Goal: Information Seeking & Learning: Find specific fact

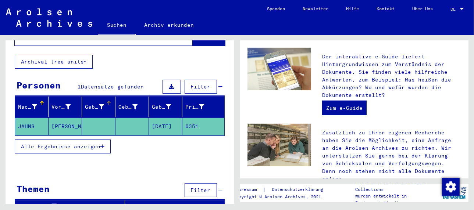
scroll to position [39, 0]
click at [56, 118] on mat-cell "[PERSON_NAME]" at bounding box center [65, 127] width 33 height 18
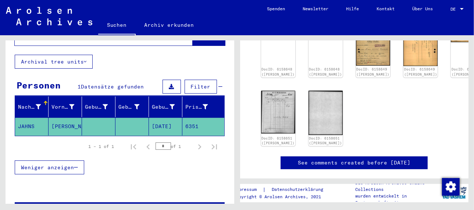
scroll to position [19, 0]
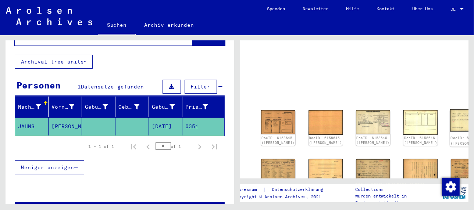
click at [450, 113] on img at bounding box center [468, 121] width 36 height 22
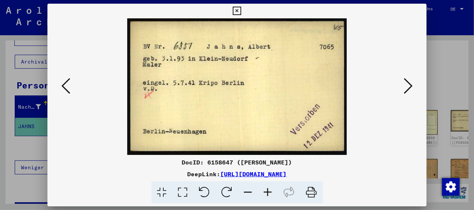
click at [408, 88] on icon at bounding box center [408, 86] width 9 height 18
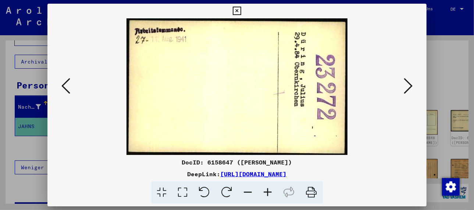
click at [408, 88] on icon at bounding box center [408, 86] width 9 height 18
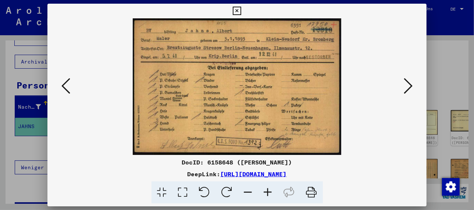
type input "*****"
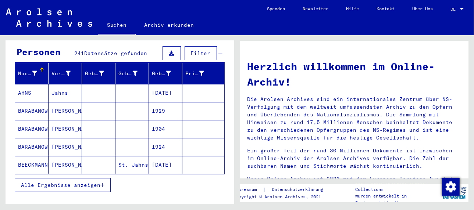
scroll to position [74, 0]
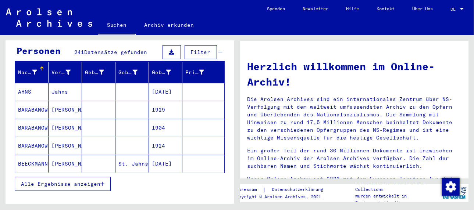
click at [102, 182] on icon "button" at bounding box center [102, 184] width 4 height 5
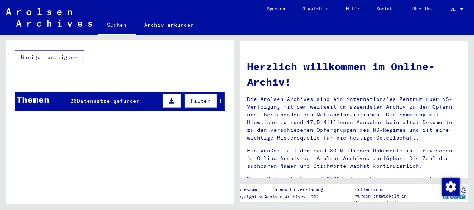
scroll to position [489, 0]
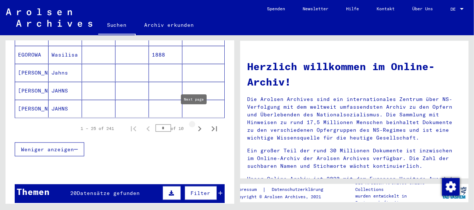
click at [198, 127] on icon "Next page" at bounding box center [199, 129] width 3 height 5
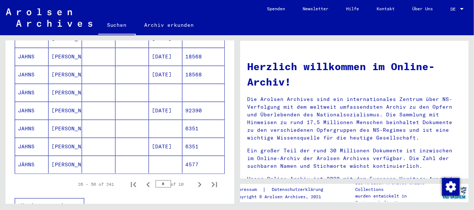
scroll to position [416, 0]
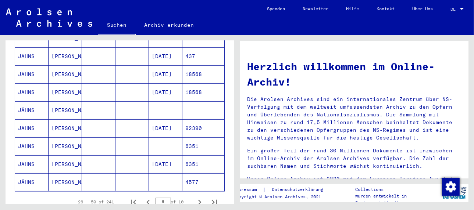
click at [58, 120] on mat-cell "[PERSON_NAME]" at bounding box center [65, 129] width 33 height 18
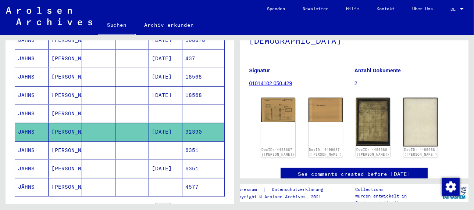
scroll to position [74, 0]
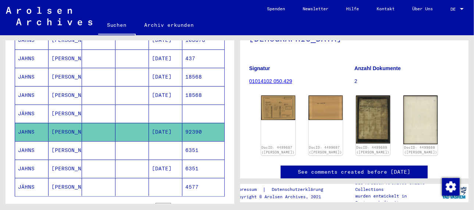
click at [58, 142] on mat-cell "[PERSON_NAME]" at bounding box center [65, 151] width 33 height 18
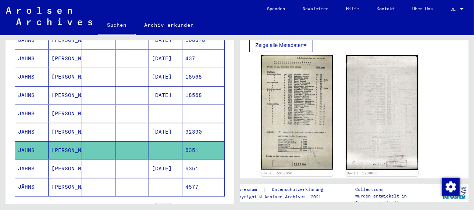
scroll to position [184, 0]
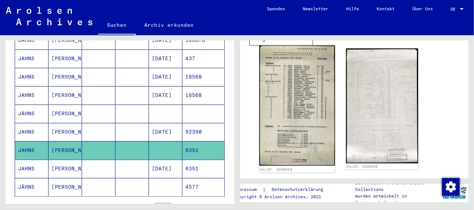
click at [298, 102] on img at bounding box center [297, 106] width 76 height 121
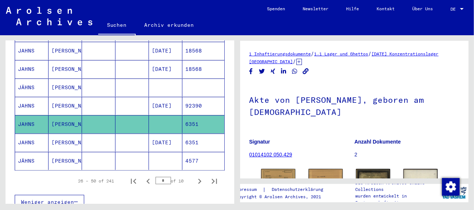
scroll to position [456, 0]
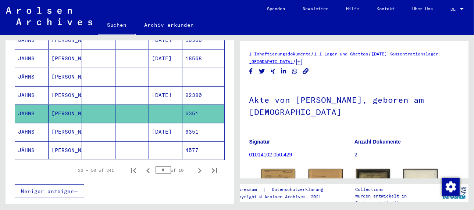
click at [64, 123] on mat-cell "[PERSON_NAME]" at bounding box center [65, 132] width 33 height 18
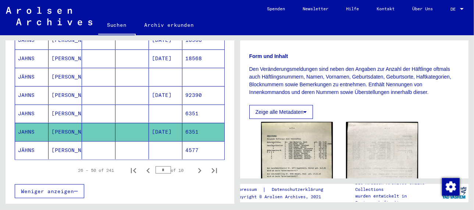
scroll to position [184, 0]
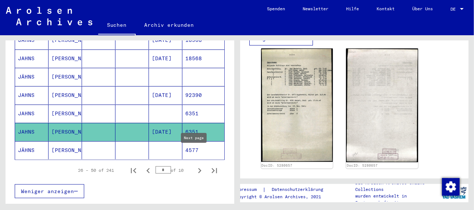
click at [198, 168] on icon "Next page" at bounding box center [199, 170] width 3 height 5
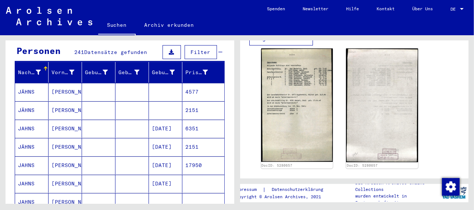
scroll to position [110, 0]
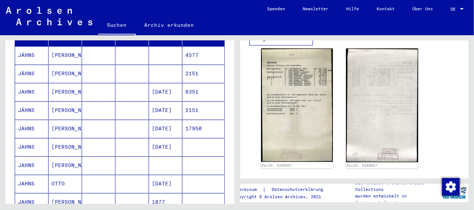
click at [160, 120] on mat-cell "[DATE]" at bounding box center [165, 129] width 33 height 18
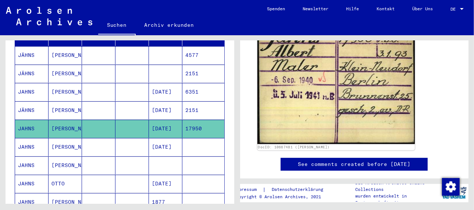
scroll to position [147, 0]
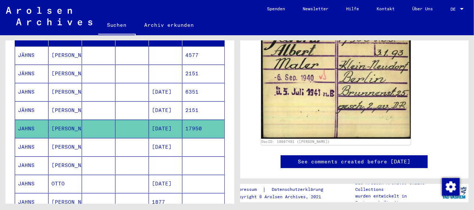
click at [62, 139] on mat-cell "[PERSON_NAME]" at bounding box center [65, 147] width 33 height 18
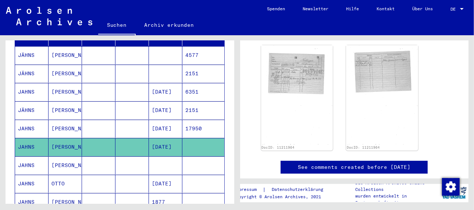
scroll to position [110, 0]
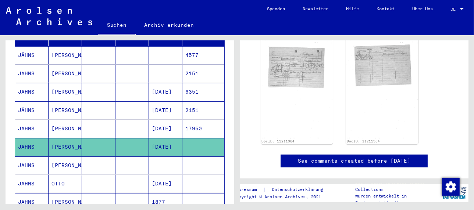
click at [58, 157] on mat-cell "[PERSON_NAME]" at bounding box center [65, 166] width 33 height 18
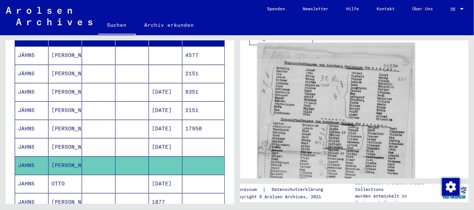
scroll to position [221, 0]
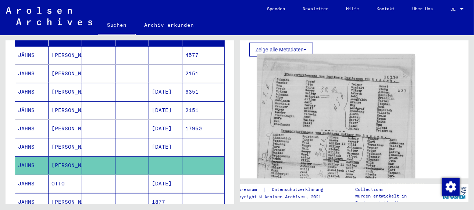
click at [319, 122] on img at bounding box center [335, 162] width 157 height 216
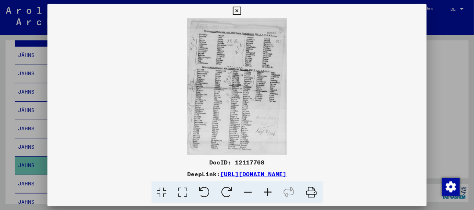
click at [266, 190] on icon at bounding box center [268, 193] width 20 height 22
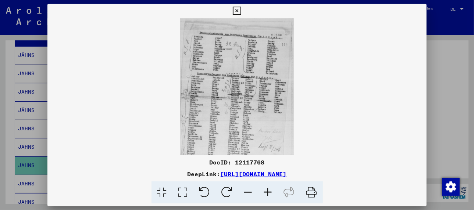
click at [267, 190] on icon at bounding box center [268, 193] width 20 height 22
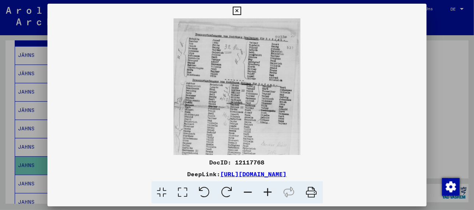
click at [267, 190] on icon at bounding box center [268, 193] width 20 height 22
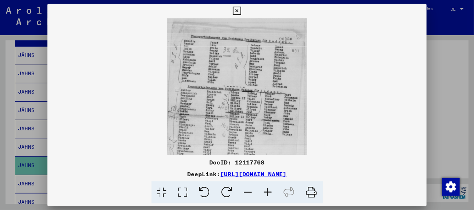
click at [267, 190] on icon at bounding box center [268, 193] width 20 height 22
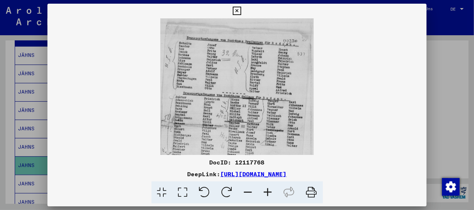
click at [267, 190] on icon at bounding box center [268, 193] width 20 height 22
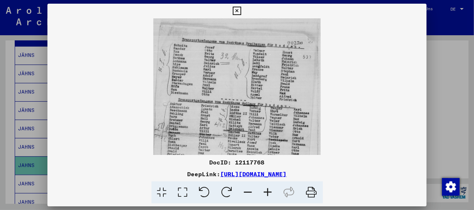
click at [267, 190] on icon at bounding box center [268, 193] width 20 height 22
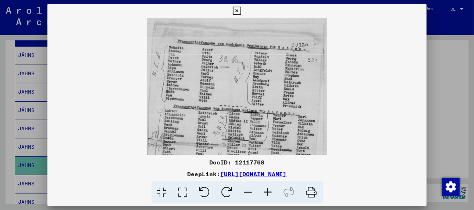
click at [267, 190] on icon at bounding box center [268, 193] width 20 height 22
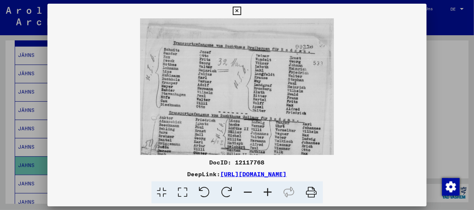
click at [267, 190] on icon at bounding box center [268, 193] width 20 height 22
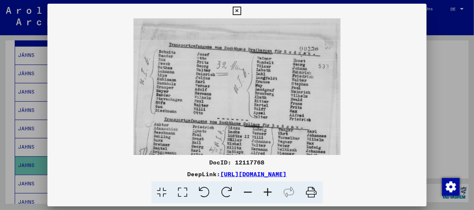
click at [267, 190] on icon at bounding box center [268, 193] width 20 height 22
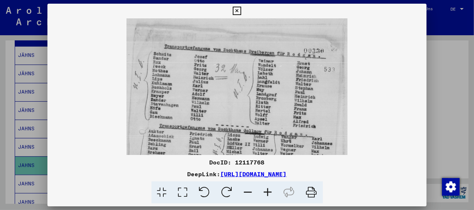
click at [267, 190] on icon at bounding box center [268, 193] width 20 height 22
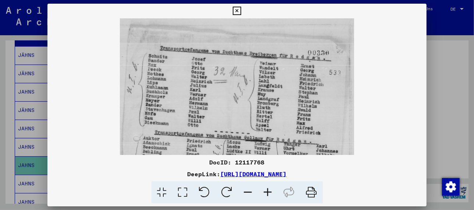
click at [267, 190] on icon at bounding box center [268, 193] width 20 height 22
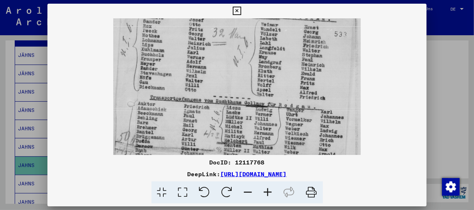
drag, startPoint x: 245, startPoint y: 114, endPoint x: 244, endPoint y: 72, distance: 42.3
click at [244, 71] on img at bounding box center [237, 146] width 248 height 339
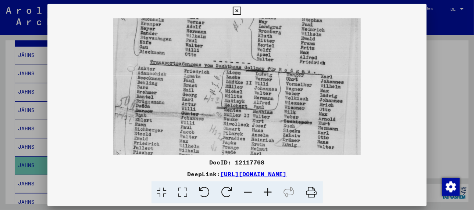
scroll to position [88, 0]
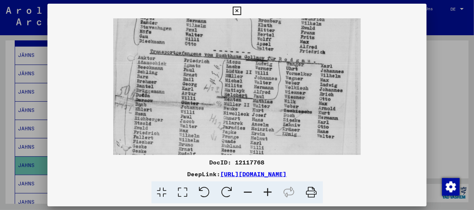
drag, startPoint x: 221, startPoint y: 117, endPoint x: 228, endPoint y: 70, distance: 47.7
click at [228, 70] on img at bounding box center [237, 100] width 248 height 339
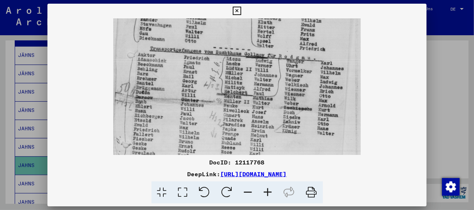
scroll to position [86, 0]
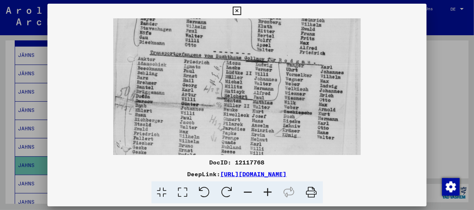
drag, startPoint x: 214, startPoint y: 93, endPoint x: 219, endPoint y: 95, distance: 5.0
click at [219, 95] on img at bounding box center [237, 101] width 248 height 339
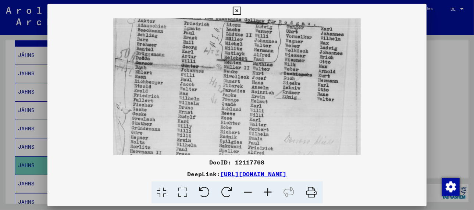
scroll to position [126, 0]
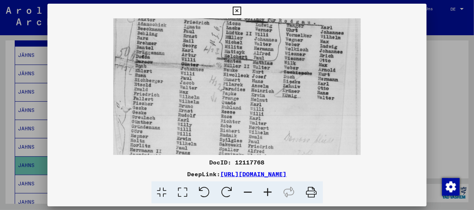
drag, startPoint x: 158, startPoint y: 117, endPoint x: 168, endPoint y: 75, distance: 43.5
click at [168, 75] on img at bounding box center [237, 61] width 248 height 339
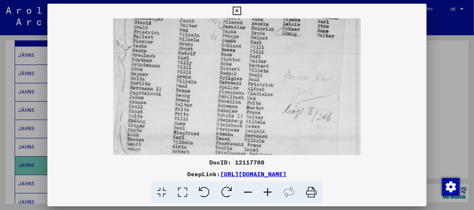
drag, startPoint x: 164, startPoint y: 122, endPoint x: 175, endPoint y: 55, distance: 68.5
click at [175, 54] on img at bounding box center [237, -1] width 248 height 339
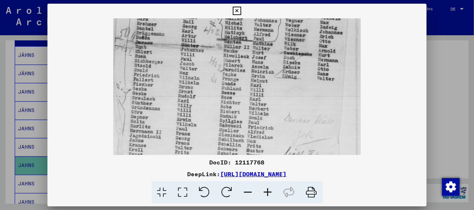
drag, startPoint x: 164, startPoint y: 117, endPoint x: 154, endPoint y: 162, distance: 45.4
click at [154, 162] on div "DocID: 12117768 DeepLink: [URL][DOMAIN_NAME]" at bounding box center [236, 104] width 379 height 200
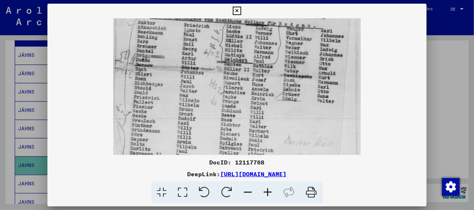
scroll to position [107, 0]
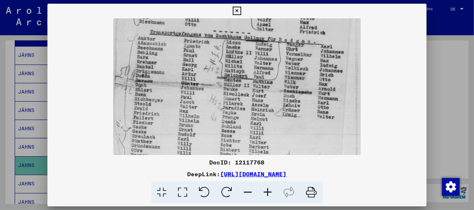
drag, startPoint x: 196, startPoint y: 89, endPoint x: 194, endPoint y: 121, distance: 32.0
click at [194, 121] on img at bounding box center [237, 80] width 248 height 339
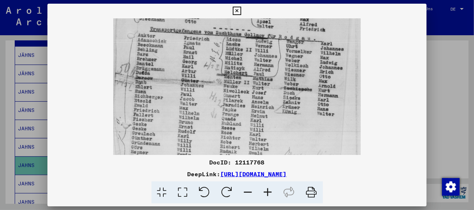
scroll to position [109, 0]
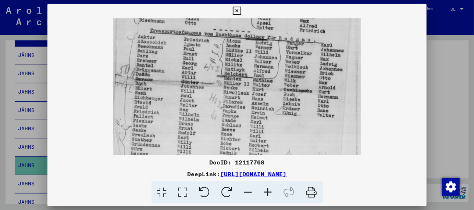
click at [168, 106] on img at bounding box center [237, 79] width 248 height 339
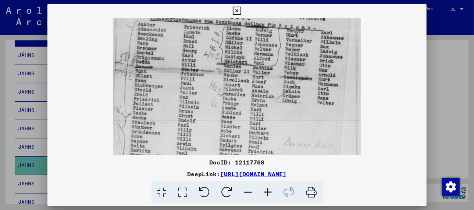
drag, startPoint x: 303, startPoint y: 115, endPoint x: 309, endPoint y: 102, distance: 14.8
click at [309, 102] on img at bounding box center [237, 66] width 248 height 339
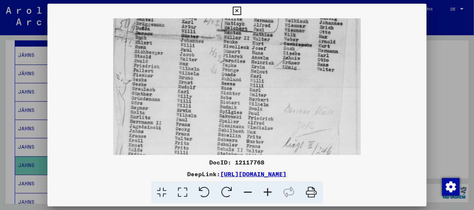
drag, startPoint x: 286, startPoint y: 124, endPoint x: 288, endPoint y: 89, distance: 34.7
click at [288, 89] on img at bounding box center [237, 33] width 248 height 339
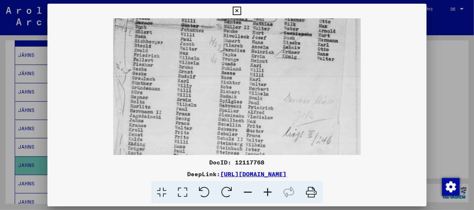
scroll to position [174, 0]
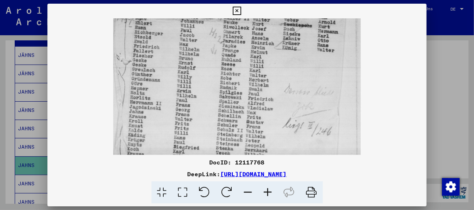
drag, startPoint x: 272, startPoint y: 120, endPoint x: 277, endPoint y: 99, distance: 21.8
click at [277, 99] on img at bounding box center [237, 13] width 248 height 339
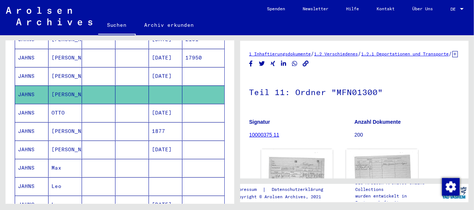
scroll to position [184, 0]
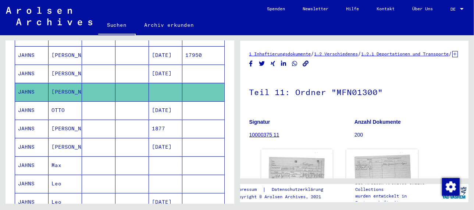
click at [38, 102] on mat-cell "JAHNS" at bounding box center [31, 111] width 33 height 18
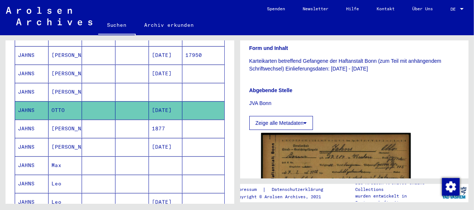
scroll to position [257, 0]
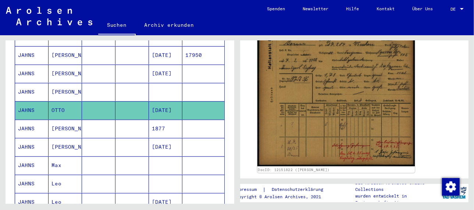
click at [320, 109] on img at bounding box center [335, 93] width 157 height 148
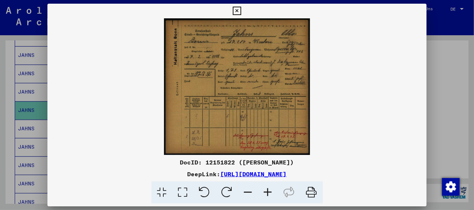
click at [267, 192] on icon at bounding box center [268, 193] width 20 height 22
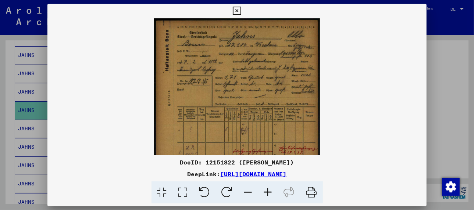
click at [267, 192] on icon at bounding box center [268, 193] width 20 height 22
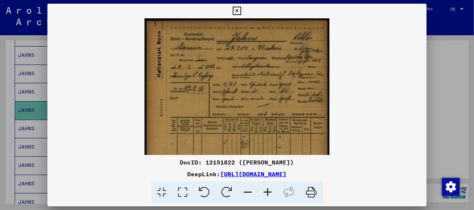
click at [267, 192] on icon at bounding box center [268, 193] width 20 height 22
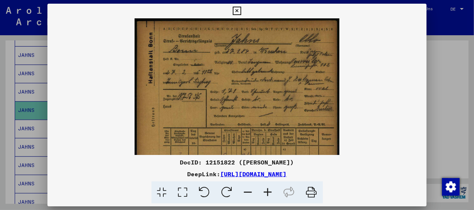
click at [270, 191] on icon at bounding box center [268, 193] width 20 height 22
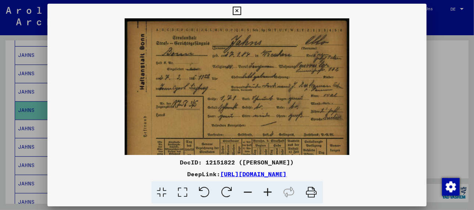
click at [270, 191] on icon at bounding box center [268, 193] width 20 height 22
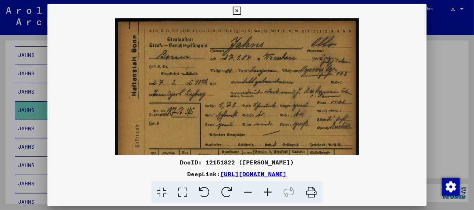
click at [270, 191] on icon at bounding box center [268, 193] width 20 height 22
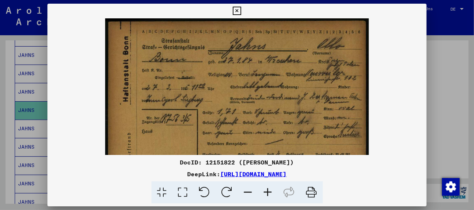
scroll to position [0, 0]
drag, startPoint x: 223, startPoint y: 114, endPoint x: 210, endPoint y: 115, distance: 12.9
click at [210, 115] on img at bounding box center [237, 141] width 264 height 247
click at [269, 193] on icon at bounding box center [268, 193] width 20 height 22
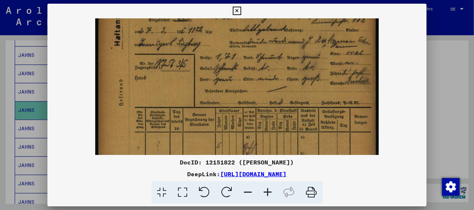
drag, startPoint x: 246, startPoint y: 123, endPoint x: 228, endPoint y: 59, distance: 66.4
click at [228, 59] on img at bounding box center [236, 89] width 283 height 266
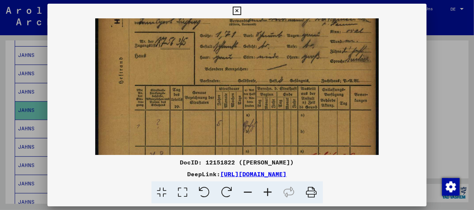
scroll to position [95, 0]
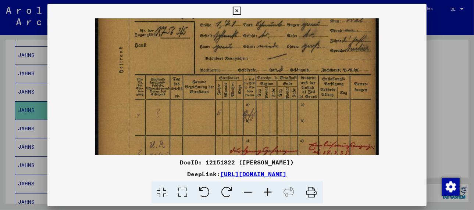
drag, startPoint x: 229, startPoint y: 109, endPoint x: 227, endPoint y: 78, distance: 30.9
click at [227, 78] on img at bounding box center [236, 56] width 283 height 266
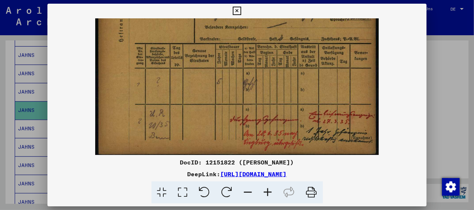
scroll to position [129, 0]
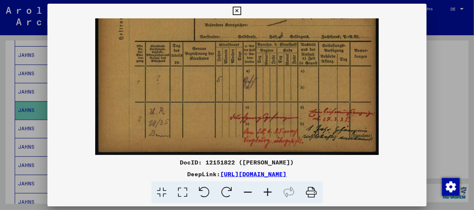
drag, startPoint x: 199, startPoint y: 129, endPoint x: 205, endPoint y: 90, distance: 39.4
click at [205, 90] on img at bounding box center [236, 23] width 283 height 266
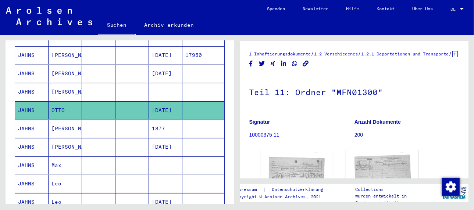
click at [58, 120] on mat-cell "[PERSON_NAME]" at bounding box center [65, 129] width 33 height 18
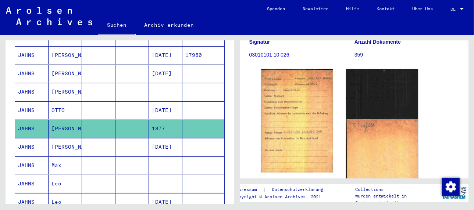
scroll to position [110, 0]
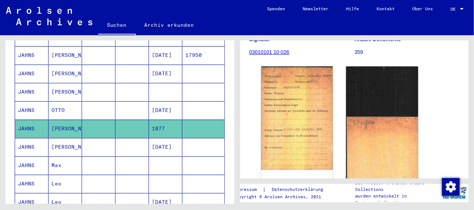
click at [61, 138] on mat-cell "[PERSON_NAME]" at bounding box center [65, 147] width 33 height 18
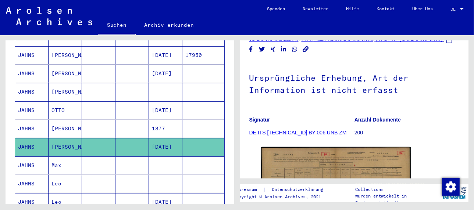
scroll to position [110, 0]
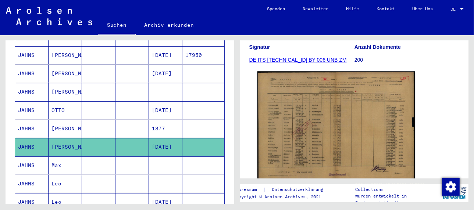
click at [326, 128] on img at bounding box center [335, 128] width 157 height 112
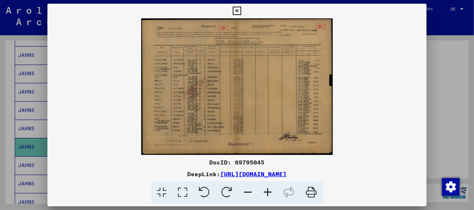
click at [266, 191] on icon at bounding box center [268, 193] width 20 height 22
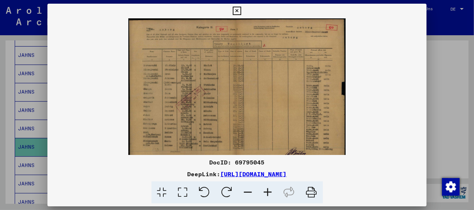
click at [266, 191] on icon at bounding box center [268, 193] width 20 height 22
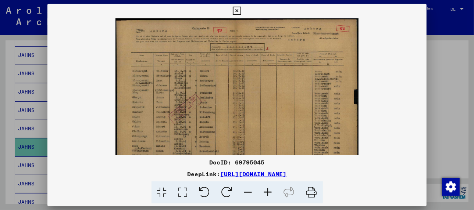
click at [266, 191] on icon at bounding box center [268, 193] width 20 height 22
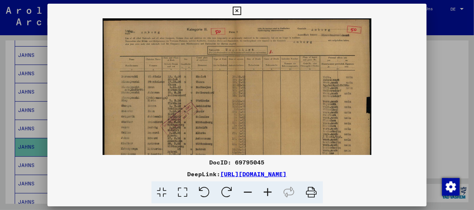
click at [266, 191] on icon at bounding box center [268, 193] width 20 height 22
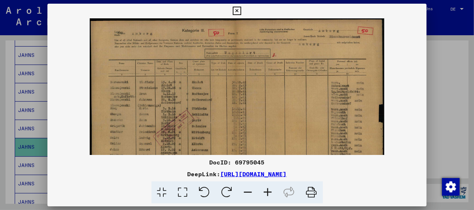
click at [266, 191] on icon at bounding box center [268, 193] width 20 height 22
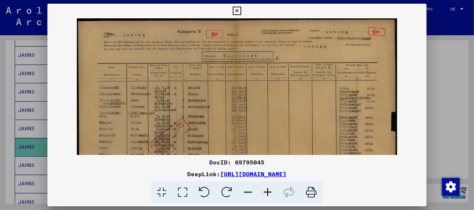
click at [266, 191] on icon at bounding box center [268, 193] width 20 height 22
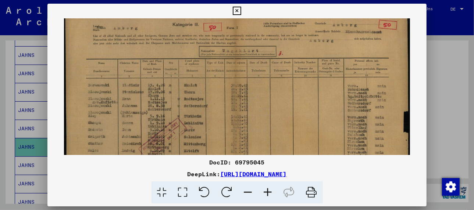
scroll to position [9, 0]
drag, startPoint x: 213, startPoint y: 122, endPoint x: 228, endPoint y: 113, distance: 17.4
click at [228, 113] on img at bounding box center [237, 133] width 347 height 247
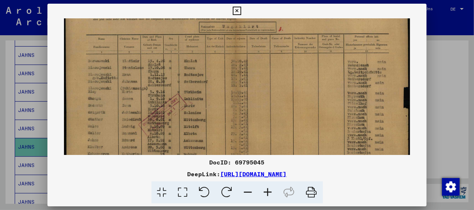
drag, startPoint x: 112, startPoint y: 130, endPoint x: 117, endPoint y: 105, distance: 25.5
click at [117, 105] on img at bounding box center [237, 109] width 347 height 247
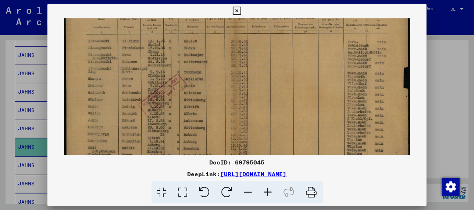
scroll to position [54, 0]
drag, startPoint x: 107, startPoint y: 138, endPoint x: 113, endPoint y: 114, distance: 24.7
click at [113, 114] on img at bounding box center [237, 87] width 347 height 247
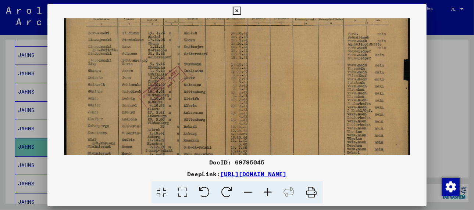
scroll to position [61, 0]
drag, startPoint x: 113, startPoint y: 139, endPoint x: 114, endPoint y: 132, distance: 7.6
click at [114, 132] on img at bounding box center [237, 81] width 347 height 247
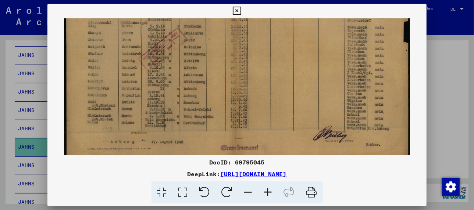
scroll to position [110, 0]
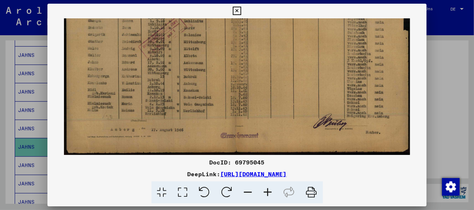
drag, startPoint x: 191, startPoint y: 128, endPoint x: 206, endPoint y: 72, distance: 57.9
click at [206, 72] on img at bounding box center [237, 31] width 347 height 247
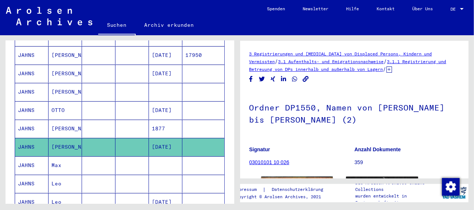
scroll to position [221, 0]
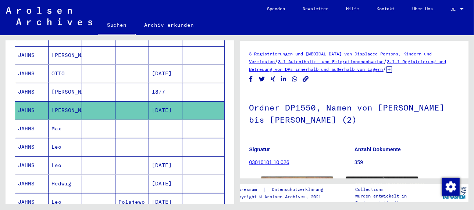
click at [58, 120] on mat-cell "Max" at bounding box center [65, 129] width 33 height 18
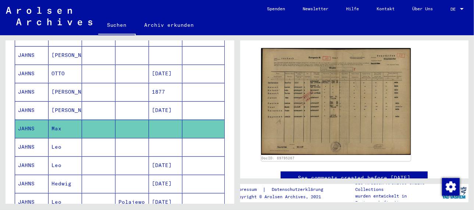
scroll to position [147, 0]
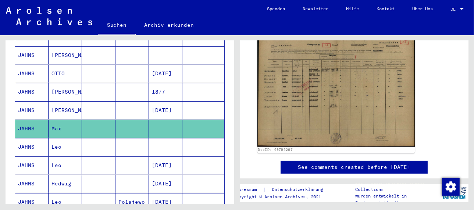
click at [307, 110] on img at bounding box center [335, 91] width 157 height 112
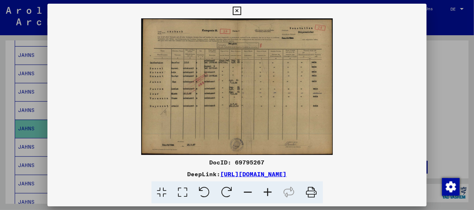
click at [268, 192] on icon at bounding box center [268, 193] width 20 height 22
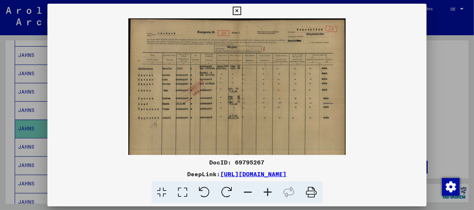
click at [268, 192] on icon at bounding box center [268, 193] width 20 height 22
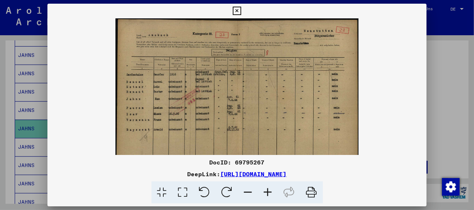
click at [268, 192] on icon at bounding box center [268, 193] width 20 height 22
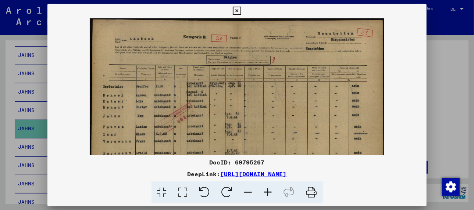
click at [268, 192] on icon at bounding box center [268, 193] width 20 height 22
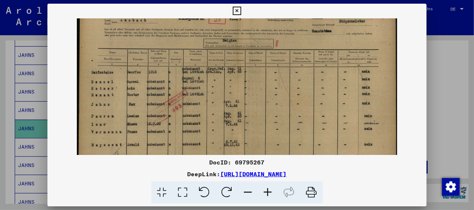
scroll to position [22, 0]
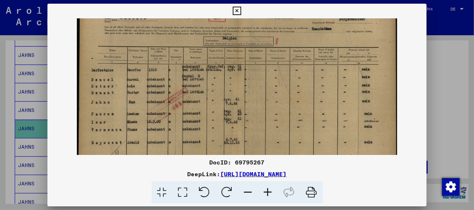
drag, startPoint x: 209, startPoint y: 120, endPoint x: 221, endPoint y: 95, distance: 28.1
click at [221, 95] on img at bounding box center [237, 110] width 320 height 229
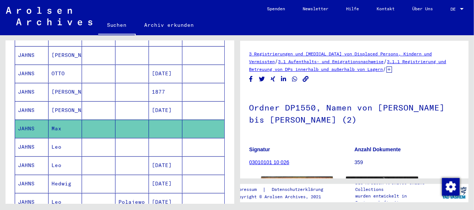
scroll to position [257, 0]
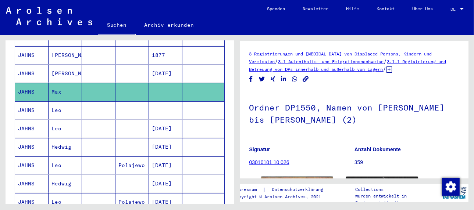
click at [66, 102] on mat-cell "Leo" at bounding box center [65, 111] width 33 height 18
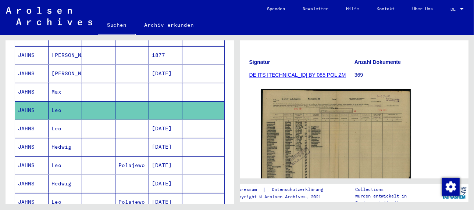
scroll to position [110, 0]
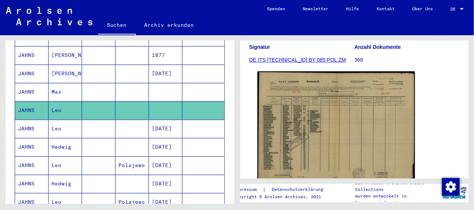
click at [281, 124] on img at bounding box center [335, 128] width 157 height 112
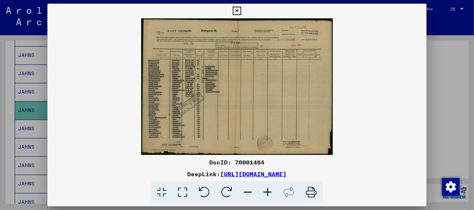
click at [267, 189] on icon at bounding box center [268, 193] width 20 height 22
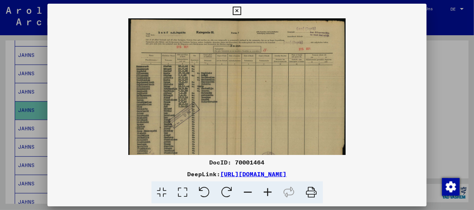
click at [267, 189] on icon at bounding box center [268, 193] width 20 height 22
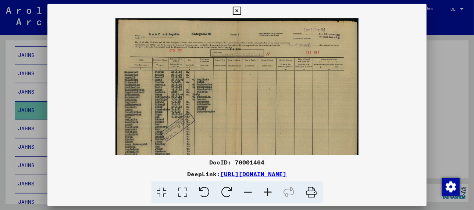
click at [267, 189] on icon at bounding box center [268, 193] width 20 height 22
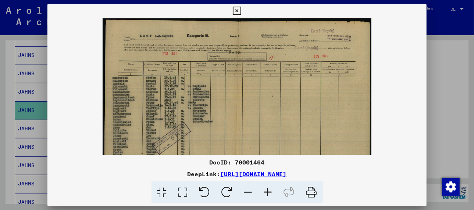
click at [267, 189] on icon at bounding box center [268, 193] width 20 height 22
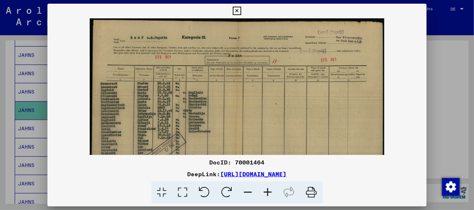
click at [267, 189] on icon at bounding box center [268, 193] width 20 height 22
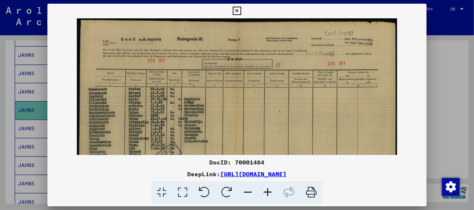
click at [267, 189] on icon at bounding box center [268, 193] width 20 height 22
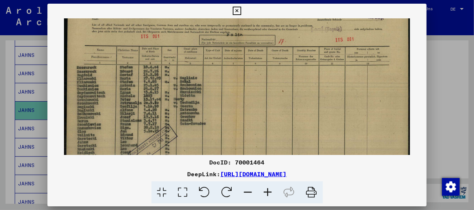
scroll to position [29, 0]
drag, startPoint x: 212, startPoint y: 122, endPoint x: 242, endPoint y: 93, distance: 41.6
click at [242, 93] on img at bounding box center [237, 112] width 346 height 247
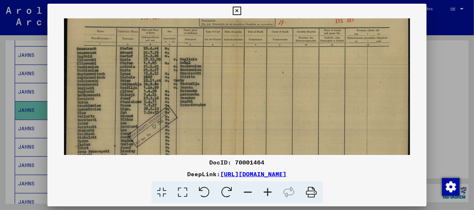
scroll to position [49, 0]
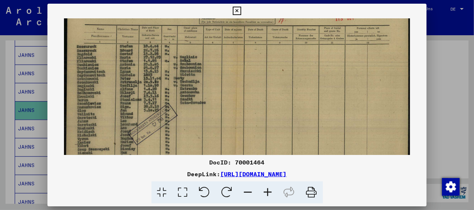
drag, startPoint x: 116, startPoint y: 113, endPoint x: 117, endPoint y: 92, distance: 20.7
click at [117, 92] on img at bounding box center [237, 93] width 346 height 247
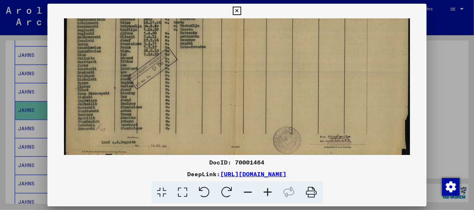
drag, startPoint x: 115, startPoint y: 126, endPoint x: 130, endPoint y: 66, distance: 61.5
click at [130, 66] on img at bounding box center [237, 37] width 346 height 247
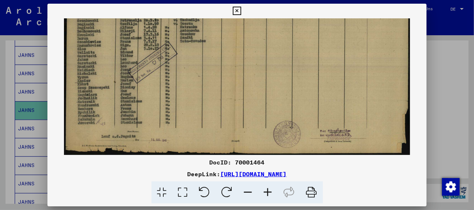
drag, startPoint x: 166, startPoint y: 129, endPoint x: 171, endPoint y: 103, distance: 27.0
click at [171, 103] on img at bounding box center [237, 31] width 346 height 247
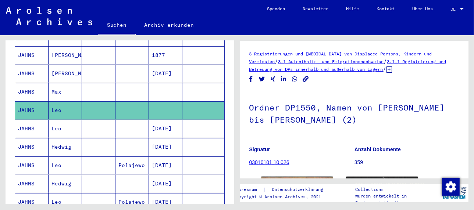
click at [57, 157] on mat-cell "Leo" at bounding box center [65, 166] width 33 height 18
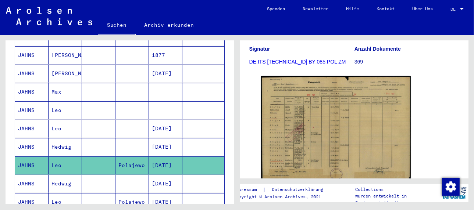
scroll to position [110, 0]
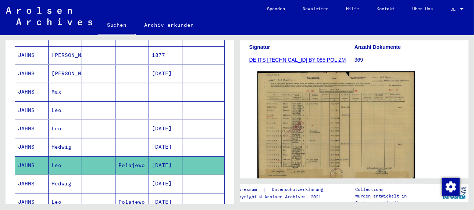
click at [272, 132] on img at bounding box center [335, 127] width 157 height 113
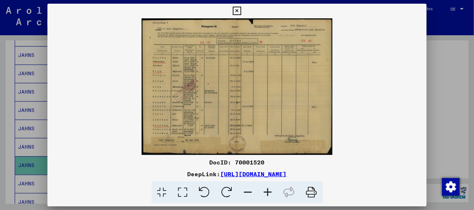
click at [270, 193] on icon at bounding box center [268, 193] width 20 height 22
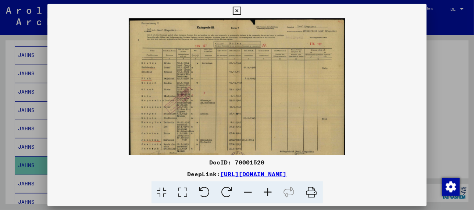
click at [270, 193] on icon at bounding box center [268, 193] width 20 height 22
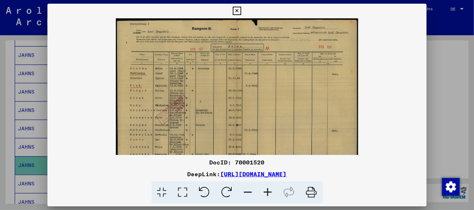
click at [270, 193] on icon at bounding box center [268, 193] width 20 height 22
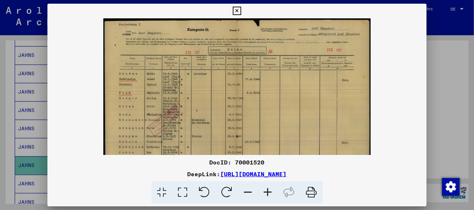
click at [270, 193] on icon at bounding box center [268, 193] width 20 height 22
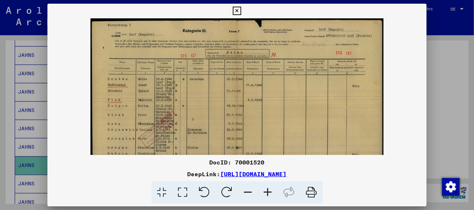
click at [270, 193] on icon at bounding box center [268, 193] width 20 height 22
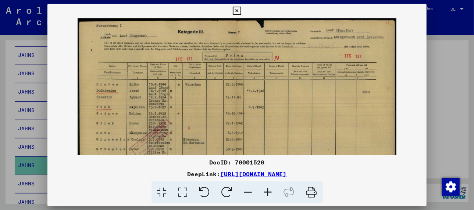
click at [270, 193] on icon at bounding box center [268, 193] width 20 height 22
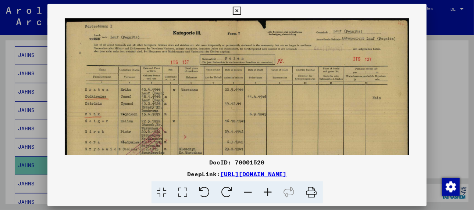
click at [270, 193] on icon at bounding box center [268, 193] width 20 height 22
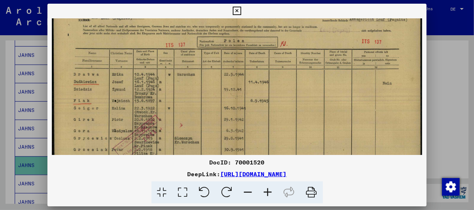
scroll to position [25, 0]
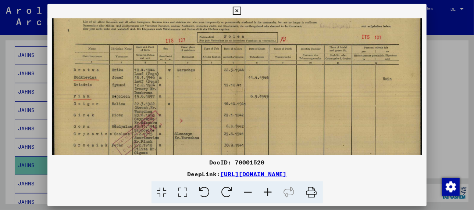
drag, startPoint x: 156, startPoint y: 126, endPoint x: 160, endPoint y: 99, distance: 27.5
click at [160, 99] on img at bounding box center [237, 126] width 370 height 266
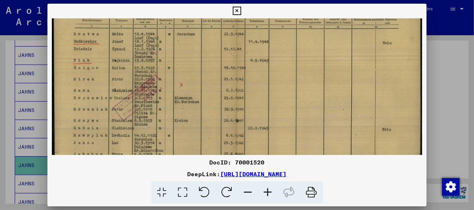
drag, startPoint x: 135, startPoint y: 132, endPoint x: 142, endPoint y: 93, distance: 38.8
click at [142, 93] on img at bounding box center [237, 90] width 370 height 266
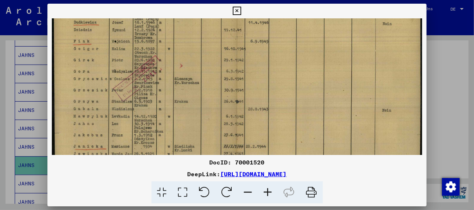
scroll to position [83, 0]
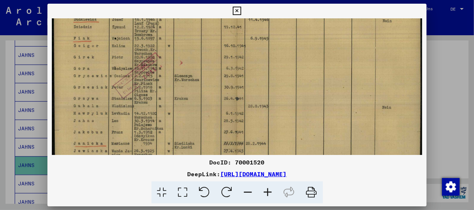
drag, startPoint x: 143, startPoint y: 126, endPoint x: 143, endPoint y: 102, distance: 24.3
click at [143, 102] on img at bounding box center [237, 68] width 370 height 266
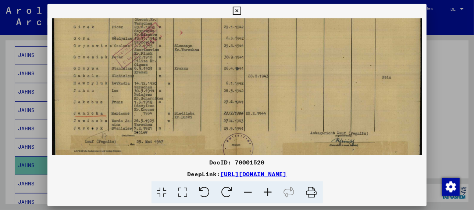
scroll to position [119, 0]
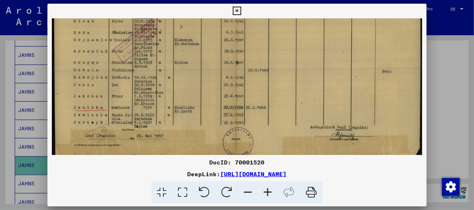
drag, startPoint x: 198, startPoint y: 128, endPoint x: 208, endPoint y: 91, distance: 38.6
click at [208, 91] on img at bounding box center [237, 32] width 370 height 266
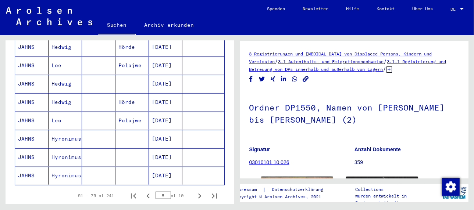
scroll to position [441, 0]
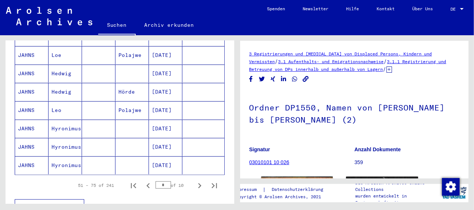
click at [60, 138] on mat-cell "Hyronimus" at bounding box center [65, 147] width 33 height 18
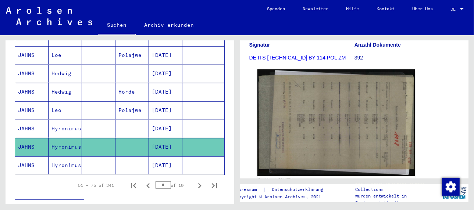
scroll to position [110, 0]
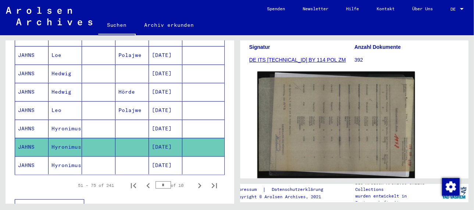
click at [330, 142] on img at bounding box center [335, 125] width 157 height 107
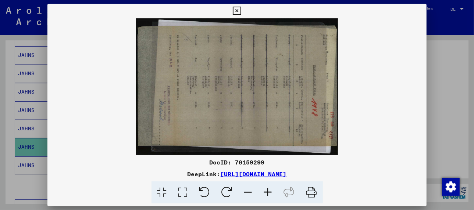
click at [287, 190] on icon at bounding box center [289, 193] width 22 height 22
click at [230, 192] on icon at bounding box center [227, 193] width 22 height 22
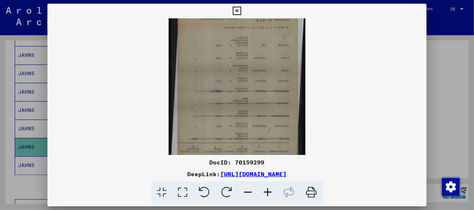
click at [230, 192] on icon at bounding box center [227, 193] width 22 height 22
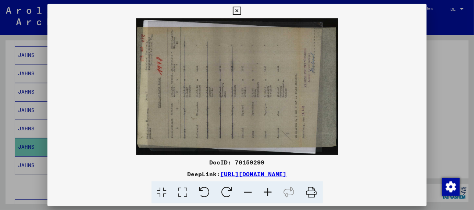
click at [230, 192] on icon at bounding box center [227, 193] width 22 height 22
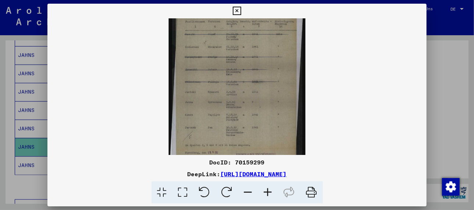
drag, startPoint x: 238, startPoint y: 97, endPoint x: 232, endPoint y: 134, distance: 37.5
click at [232, 134] on img at bounding box center [237, 86] width 137 height 379
click at [266, 122] on img at bounding box center [237, 86] width 137 height 379
click at [150, 134] on div at bounding box center [236, 86] width 379 height 137
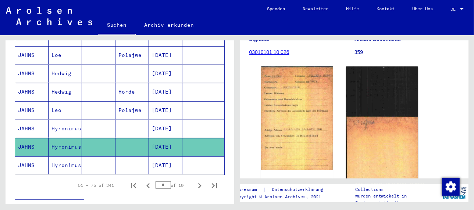
scroll to position [478, 0]
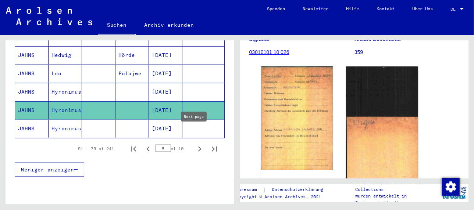
click at [198, 147] on icon "Next page" at bounding box center [199, 149] width 3 height 5
type input "*"
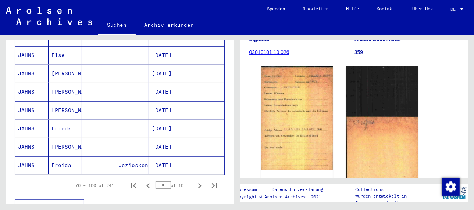
scroll to position [405, 0]
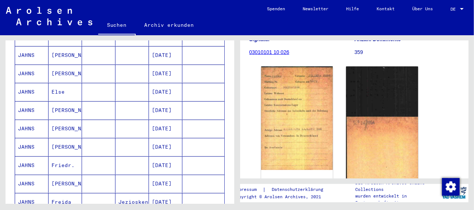
click at [69, 102] on mat-cell "[PERSON_NAME]" at bounding box center [65, 111] width 33 height 18
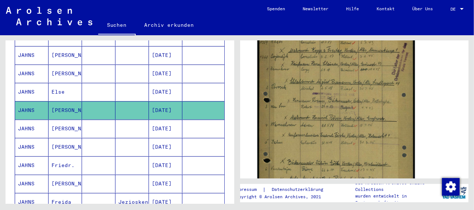
scroll to position [147, 0]
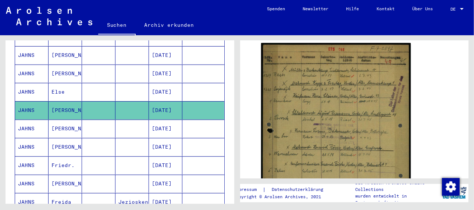
click at [57, 120] on mat-cell "[PERSON_NAME]" at bounding box center [65, 129] width 33 height 18
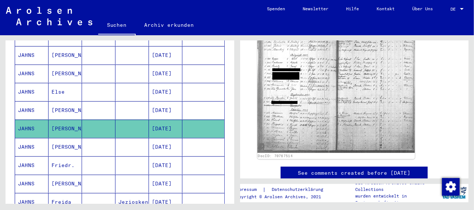
scroll to position [257, 0]
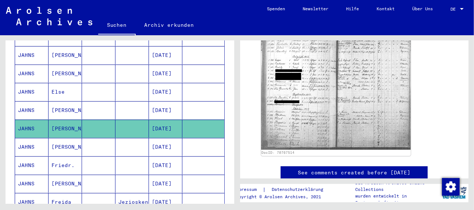
click at [129, 193] on mat-cell "Jeziosken" at bounding box center [132, 202] width 33 height 18
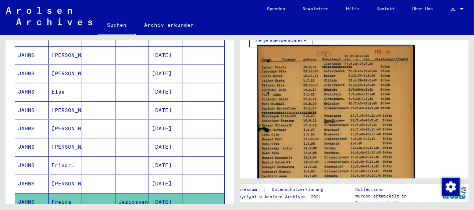
scroll to position [147, 0]
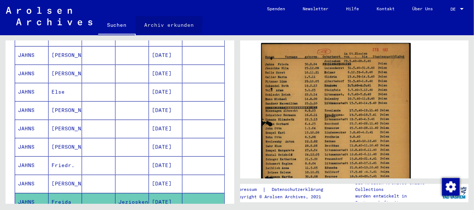
click at [154, 22] on link "Archiv erkunden" at bounding box center [169, 25] width 67 height 18
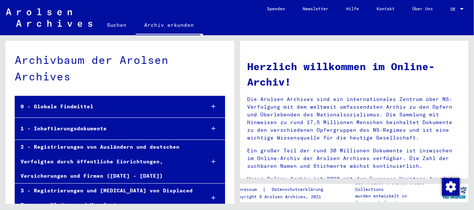
click at [107, 130] on div "1 - Inhaftierungsdokumente" at bounding box center [107, 129] width 184 height 14
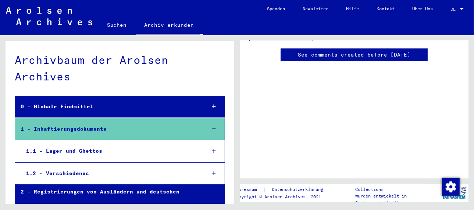
scroll to position [214, 0]
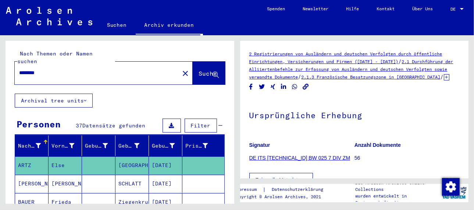
drag, startPoint x: 47, startPoint y: 67, endPoint x: 19, endPoint y: 68, distance: 27.6
click at [19, 69] on input "********" at bounding box center [97, 73] width 156 height 8
type input "**********"
click at [195, 62] on button "Suche" at bounding box center [209, 73] width 32 height 23
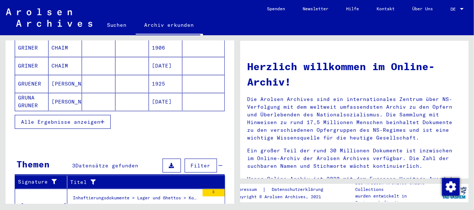
scroll to position [147, 0]
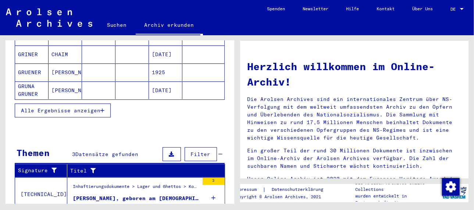
click at [61, 83] on mat-cell "[PERSON_NAME]" at bounding box center [65, 91] width 33 height 18
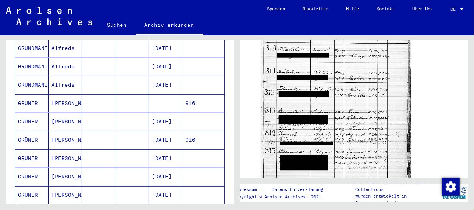
scroll to position [221, 0]
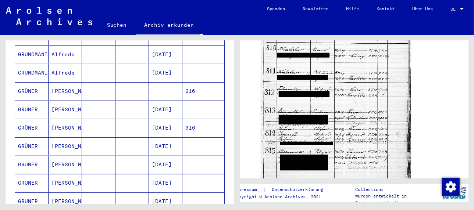
click at [63, 82] on mat-cell "[PERSON_NAME]" at bounding box center [65, 91] width 33 height 18
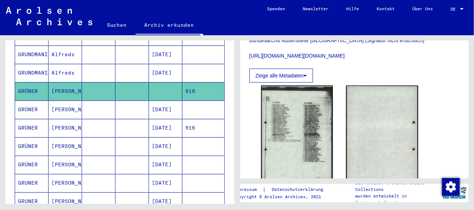
scroll to position [368, 0]
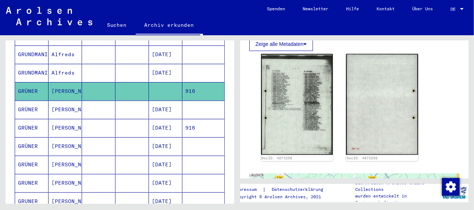
click at [56, 101] on mat-cell "[PERSON_NAME]" at bounding box center [65, 110] width 33 height 18
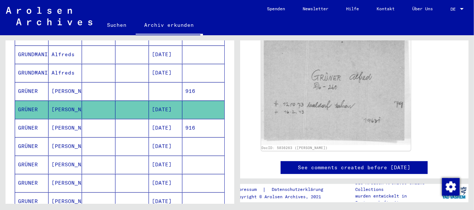
scroll to position [147, 0]
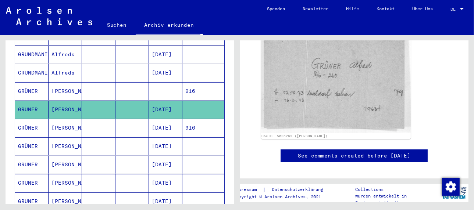
click at [58, 119] on mat-cell "[PERSON_NAME]" at bounding box center [65, 128] width 33 height 18
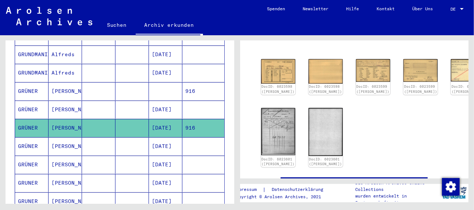
scroll to position [258, 0]
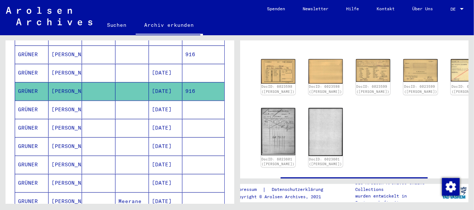
click at [68, 138] on mat-cell "[PERSON_NAME]" at bounding box center [65, 147] width 33 height 18
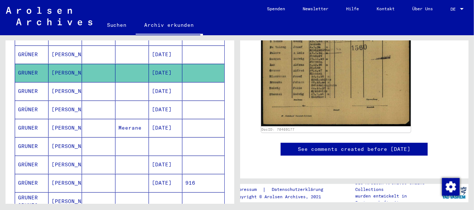
scroll to position [369, 0]
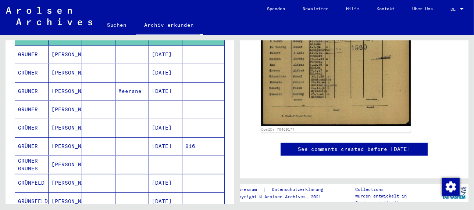
click at [58, 138] on mat-cell "[PERSON_NAME]" at bounding box center [65, 147] width 33 height 18
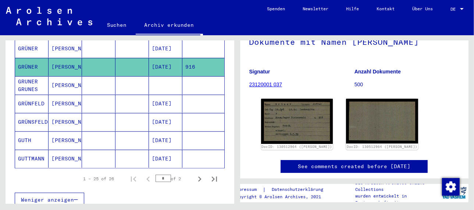
scroll to position [479, 0]
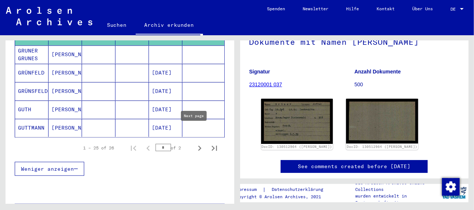
click at [196, 143] on icon "Next page" at bounding box center [200, 148] width 10 height 10
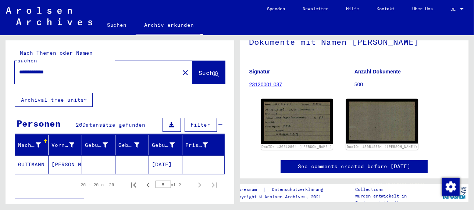
scroll to position [0, 0]
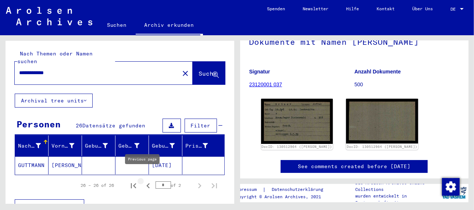
click at [146, 184] on icon "Previous page" at bounding box center [147, 186] width 3 height 5
type input "*"
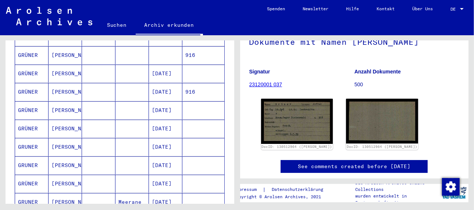
scroll to position [294, 0]
click at [67, 138] on mat-cell "[PERSON_NAME]" at bounding box center [65, 147] width 33 height 18
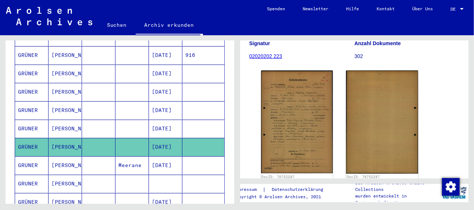
scroll to position [110, 0]
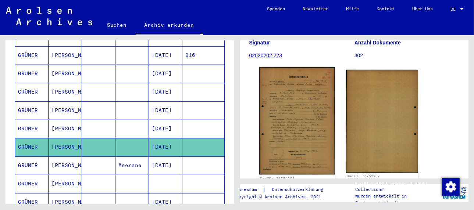
click at [299, 123] on img at bounding box center [297, 121] width 76 height 108
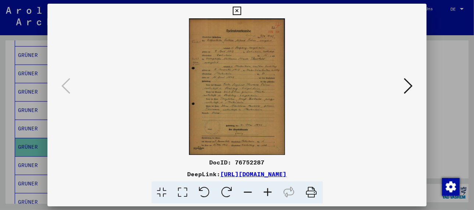
click at [270, 192] on icon at bounding box center [268, 193] width 20 height 22
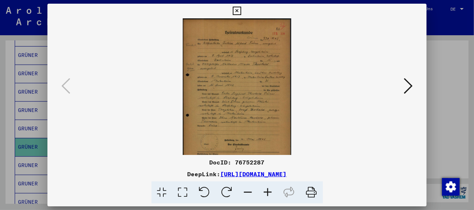
click at [270, 192] on icon at bounding box center [268, 193] width 20 height 22
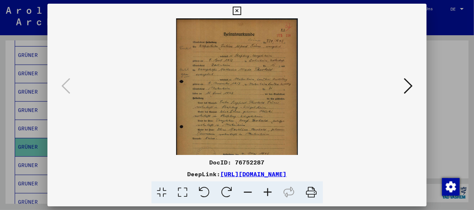
click at [270, 192] on icon at bounding box center [268, 193] width 20 height 22
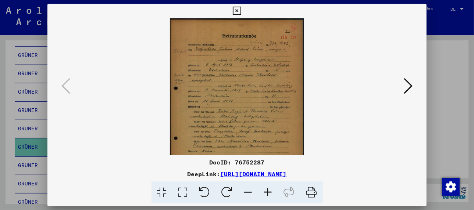
click at [270, 192] on icon at bounding box center [268, 193] width 20 height 22
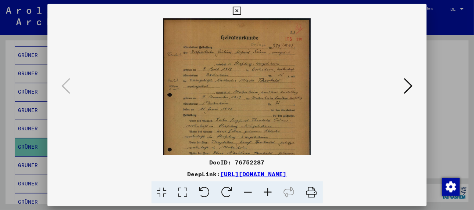
click at [270, 192] on icon at bounding box center [268, 193] width 20 height 22
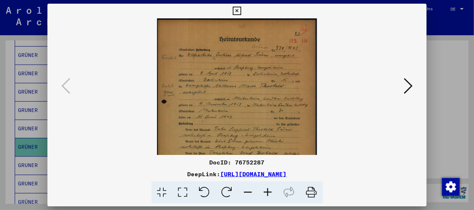
click at [270, 192] on icon at bounding box center [268, 193] width 20 height 22
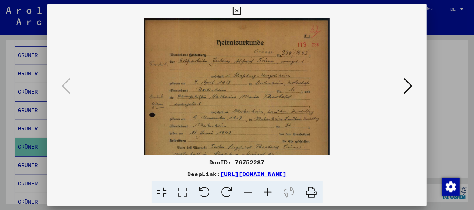
click at [270, 192] on icon at bounding box center [268, 193] width 20 height 22
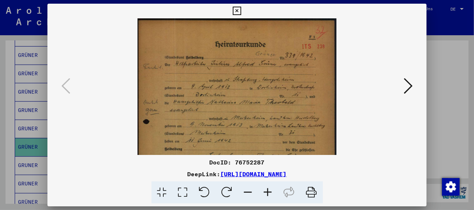
click at [270, 192] on icon at bounding box center [268, 193] width 20 height 22
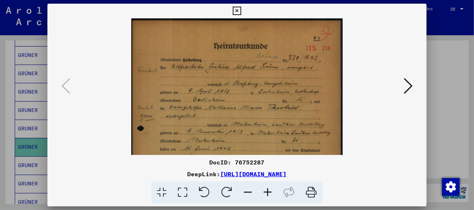
click at [270, 192] on icon at bounding box center [268, 193] width 20 height 22
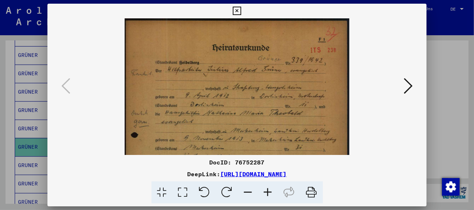
click at [270, 192] on icon at bounding box center [268, 193] width 20 height 22
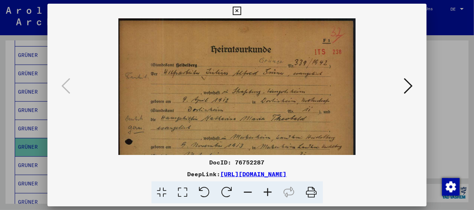
click at [270, 192] on icon at bounding box center [268, 193] width 20 height 22
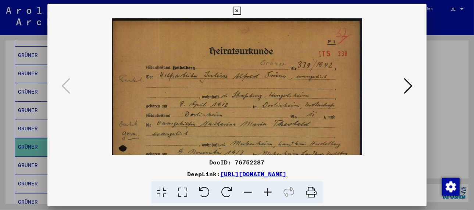
click at [270, 192] on icon at bounding box center [268, 193] width 20 height 22
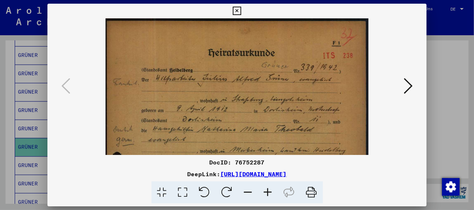
click at [270, 192] on icon at bounding box center [268, 193] width 20 height 22
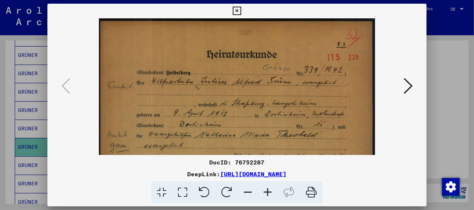
click at [270, 192] on icon at bounding box center [268, 193] width 20 height 22
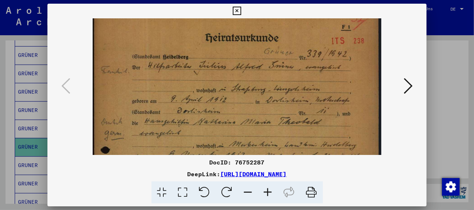
scroll to position [20, 0]
drag, startPoint x: 253, startPoint y: 127, endPoint x: 253, endPoint y: 104, distance: 22.4
click at [253, 104] on img at bounding box center [237, 205] width 289 height 413
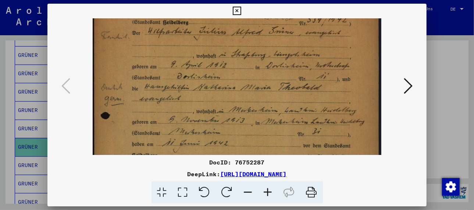
scroll to position [54, 0]
drag, startPoint x: 177, startPoint y: 136, endPoint x: 184, endPoint y: 100, distance: 37.2
click at [184, 100] on img at bounding box center [237, 171] width 289 height 413
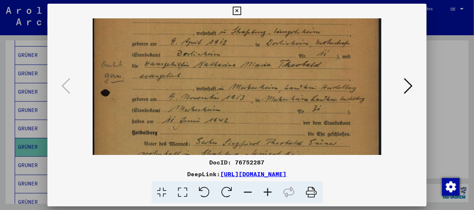
scroll to position [77, 0]
drag, startPoint x: 235, startPoint y: 135, endPoint x: 243, endPoint y: 110, distance: 25.8
click at [243, 110] on img at bounding box center [237, 148] width 289 height 413
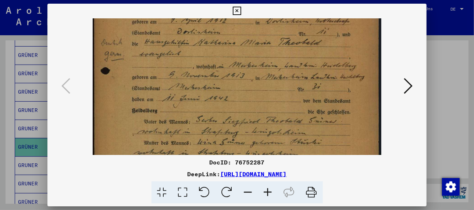
scroll to position [101, 0]
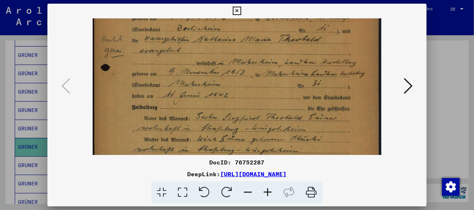
drag, startPoint x: 245, startPoint y: 126, endPoint x: 257, endPoint y: 99, distance: 30.0
click at [257, 99] on img at bounding box center [237, 123] width 289 height 413
